Goal: Task Accomplishment & Management: Manage account settings

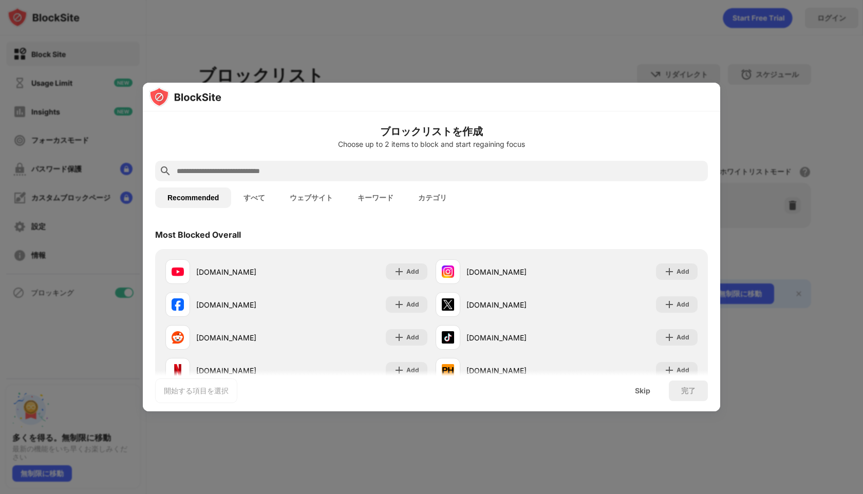
click at [516, 65] on div at bounding box center [431, 247] width 863 height 494
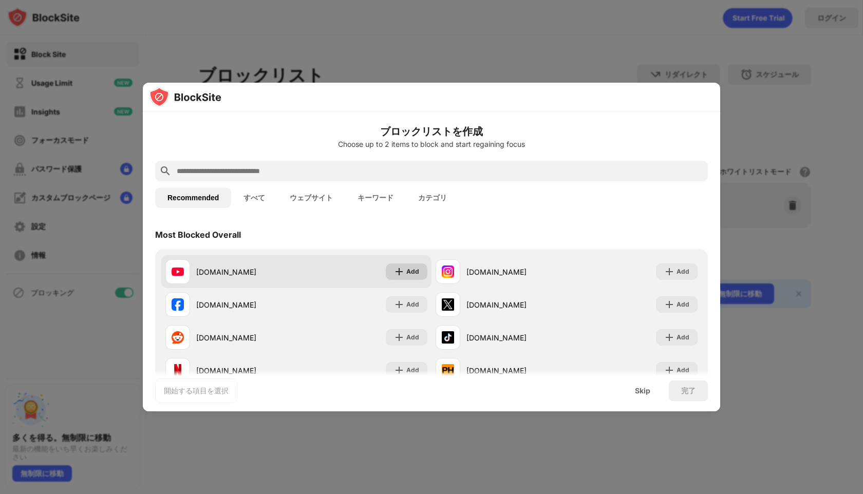
click at [393, 266] on div "Add" at bounding box center [407, 272] width 42 height 16
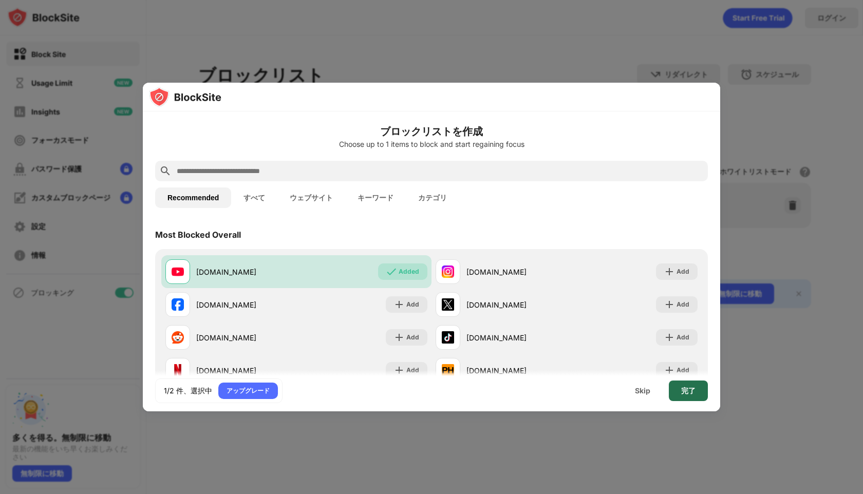
click at [676, 389] on div "完了" at bounding box center [688, 391] width 39 height 21
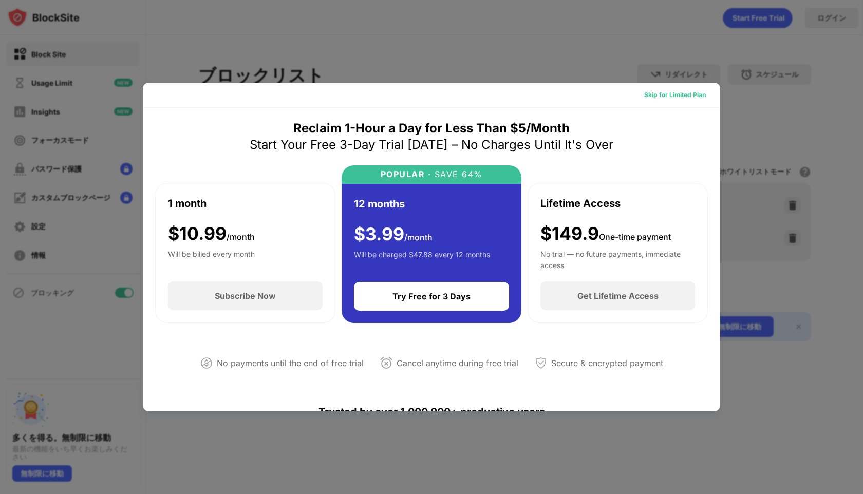
click at [682, 89] on div "Skip for Limited Plan" at bounding box center [675, 95] width 78 height 16
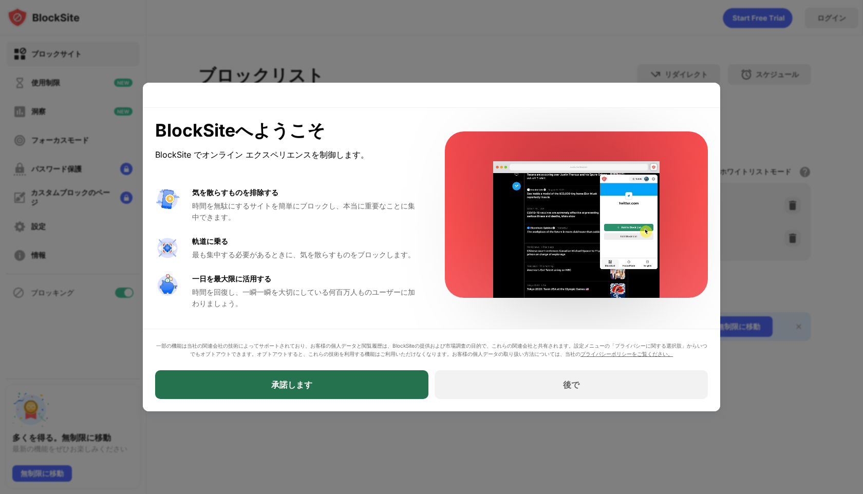
click at [354, 377] on div "承諾します" at bounding box center [291, 385] width 273 height 29
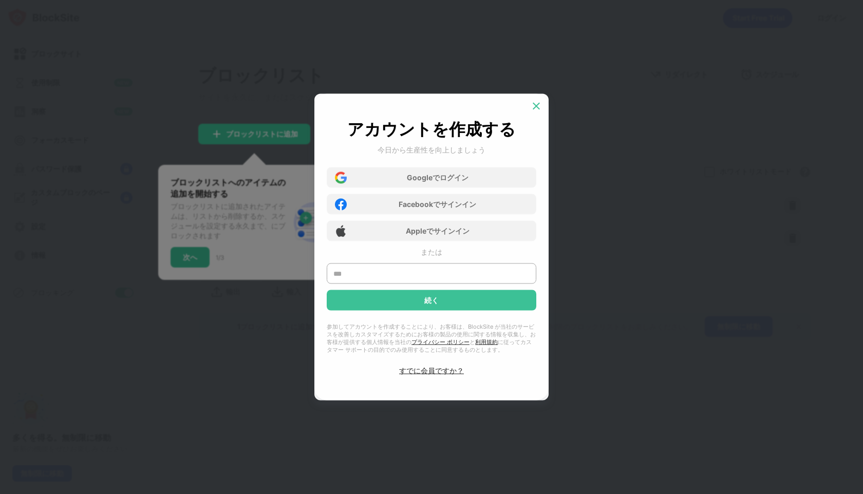
click at [533, 103] on img at bounding box center [536, 106] width 10 height 10
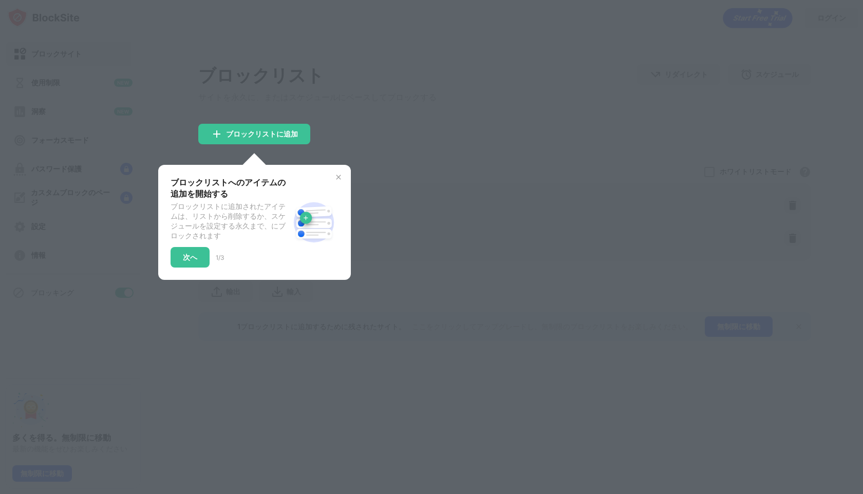
click at [337, 178] on img at bounding box center [339, 177] width 8 height 8
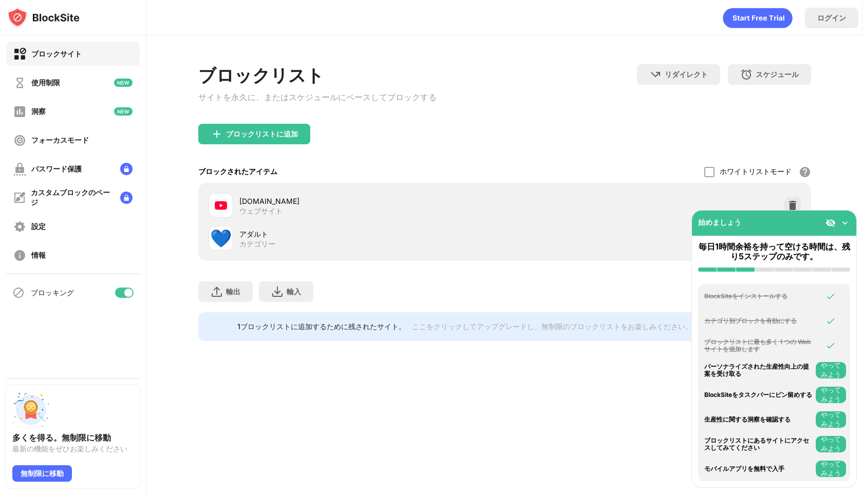
click at [374, 159] on div "ブロックリストに追加" at bounding box center [504, 142] width 613 height 37
click at [849, 221] on img at bounding box center [845, 223] width 10 height 10
